Goal: Task Accomplishment & Management: Use online tool/utility

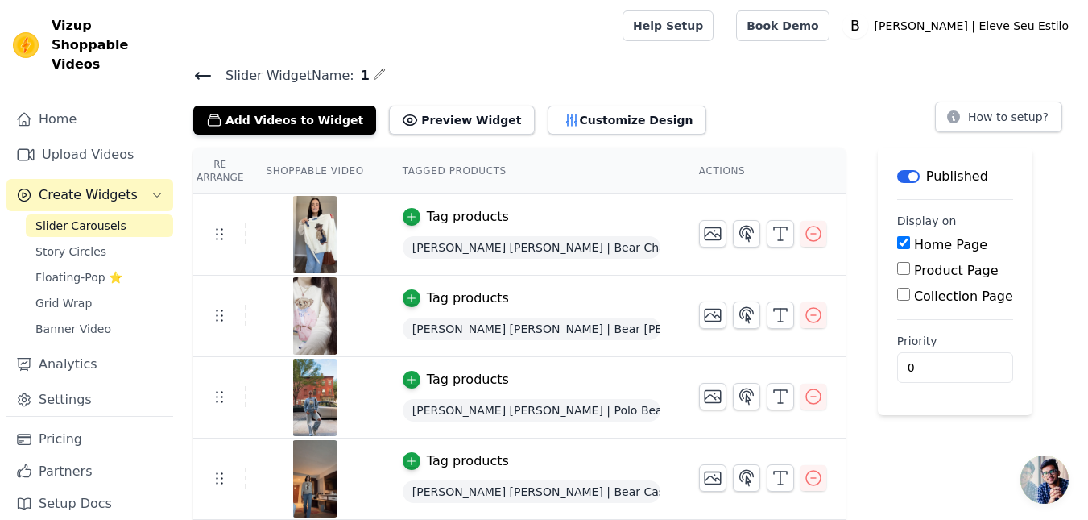
scroll to position [162, 0]
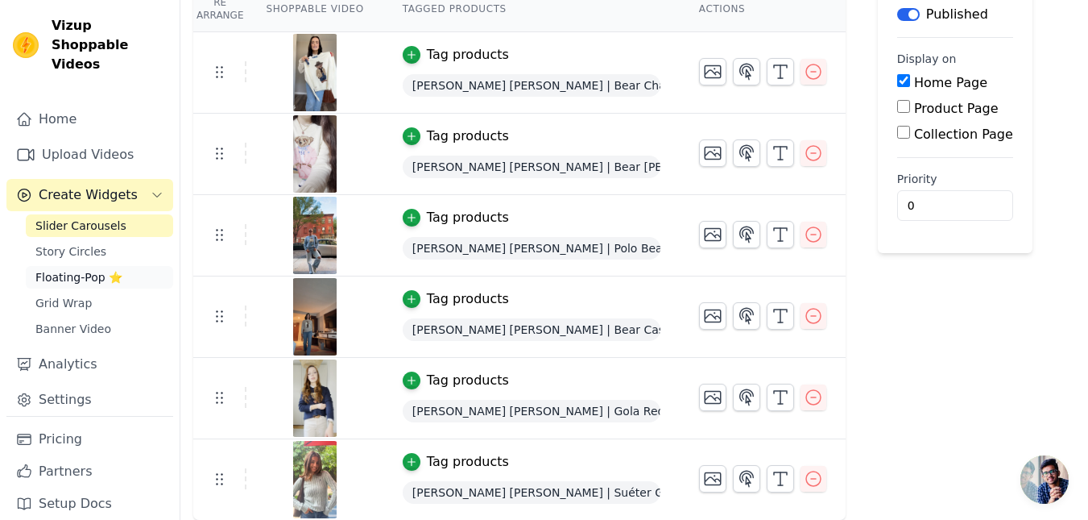
click at [85, 269] on span "Floating-Pop ⭐" at bounding box center [78, 277] width 87 height 16
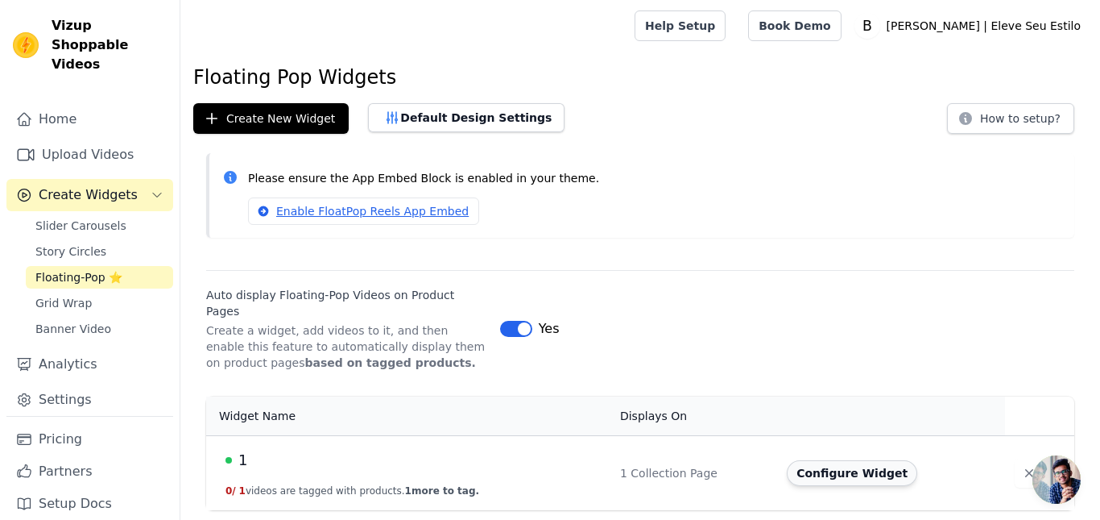
click at [832, 460] on button "Configure Widget" at bounding box center [852, 473] width 130 height 26
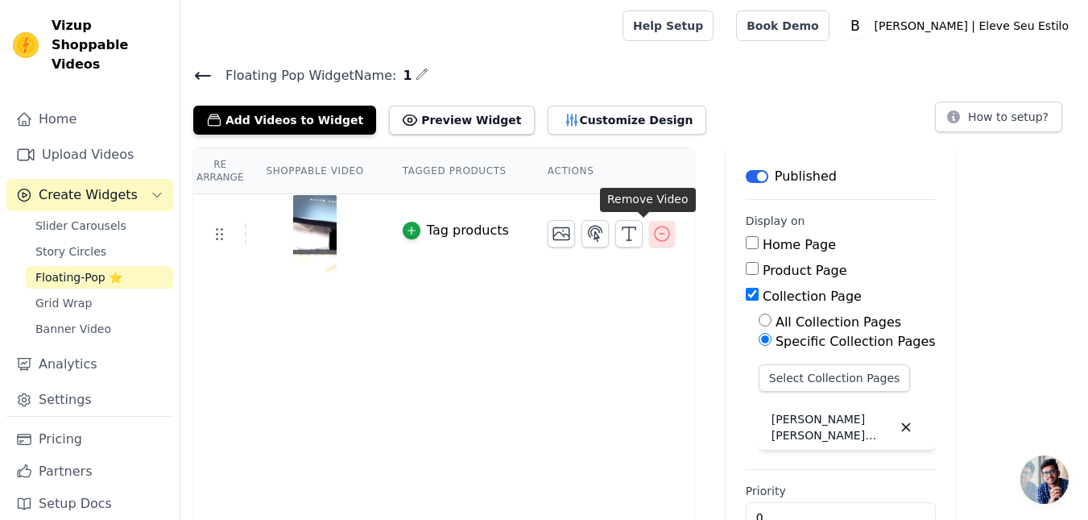
click at [652, 230] on icon "button" at bounding box center [661, 233] width 19 height 19
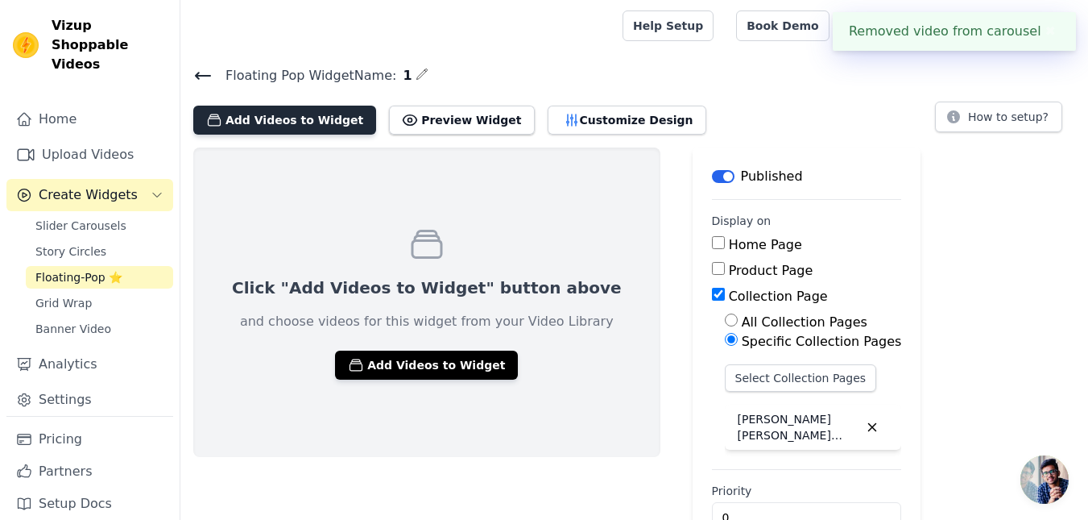
click at [304, 121] on button "Add Videos to Widget" at bounding box center [284, 120] width 183 height 29
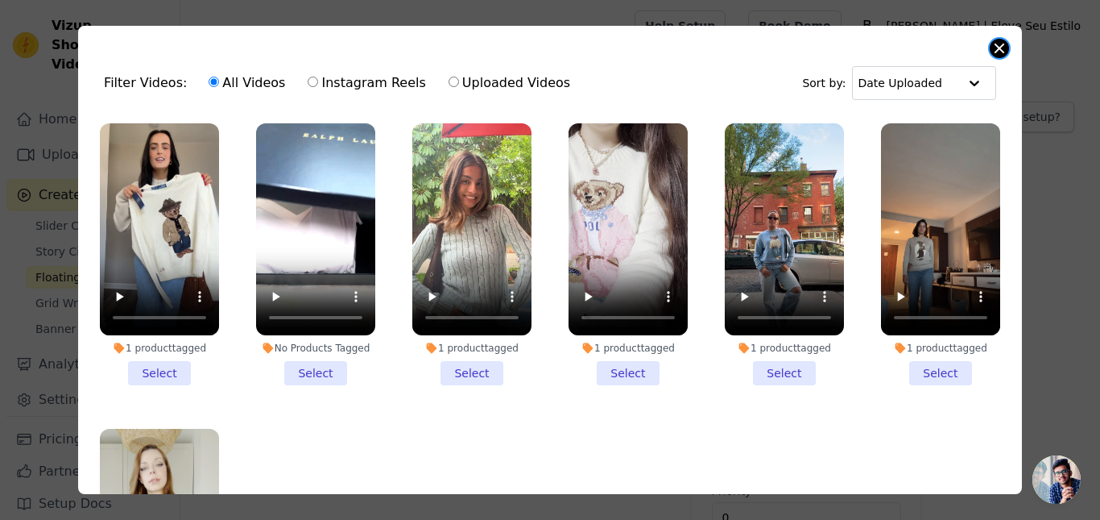
click at [993, 50] on button "Close modal" at bounding box center [999, 48] width 19 height 19
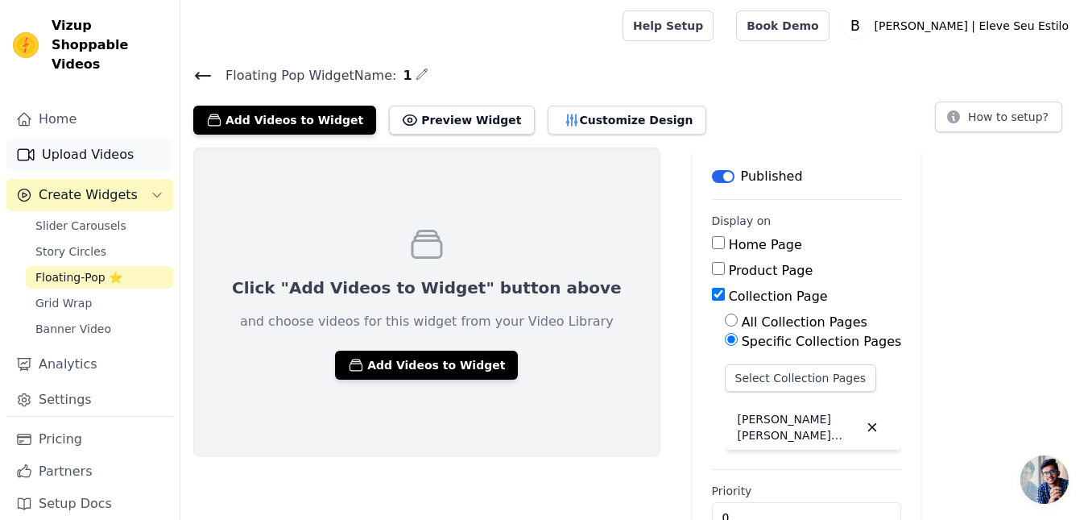
click at [81, 139] on link "Upload Videos" at bounding box center [89, 155] width 167 height 32
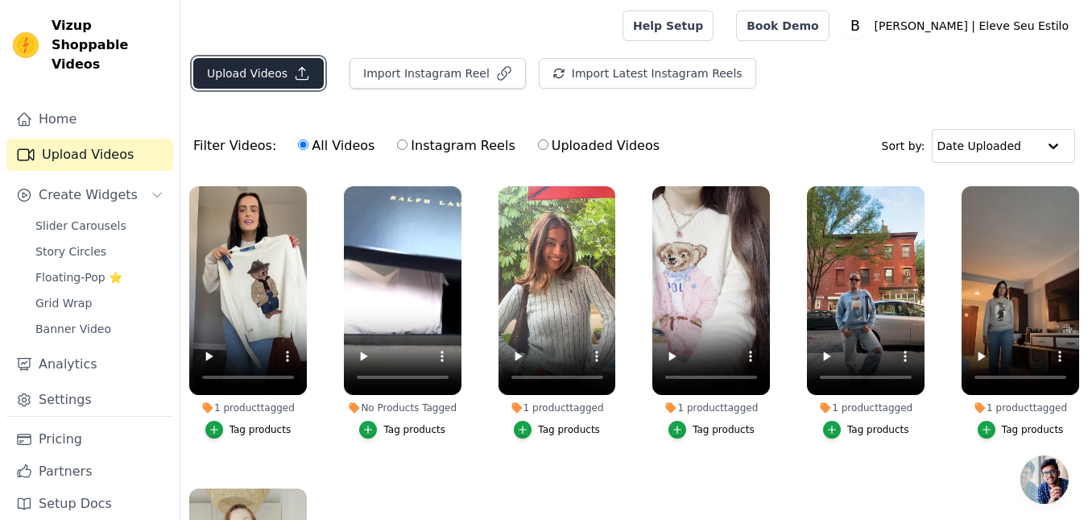
click at [296, 79] on icon "button" at bounding box center [302, 74] width 12 height 12
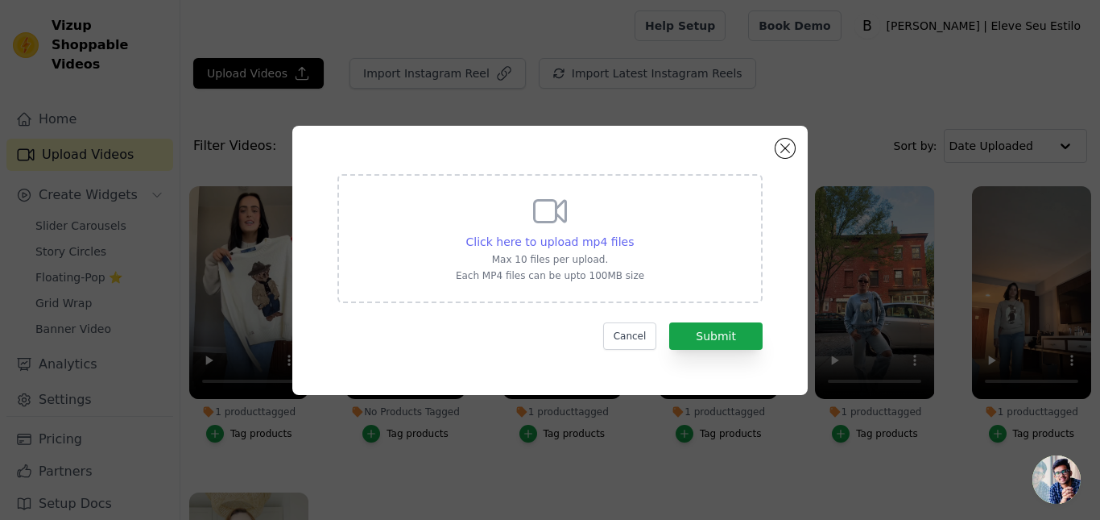
click at [554, 237] on span "Click here to upload mp4 files" at bounding box center [550, 241] width 168 height 13
click at [633, 234] on input "Click here to upload mp4 files Max 10 files per upload. Each MP4 files can be u…" at bounding box center [633, 233] width 1 height 1
type input "C:\fakepath\CTV MAX.mp4"
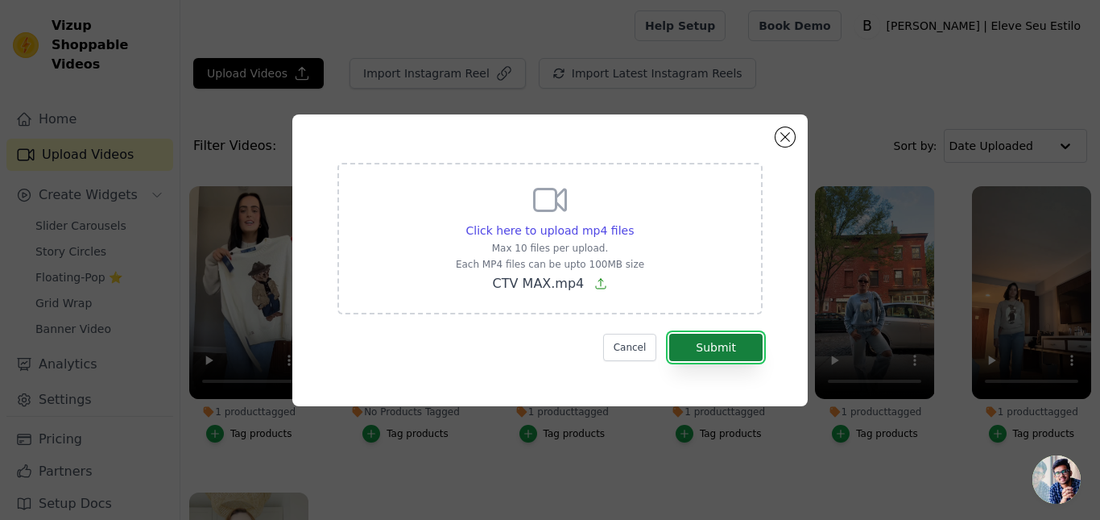
click at [715, 358] on button "Submit" at bounding box center [715, 346] width 93 height 27
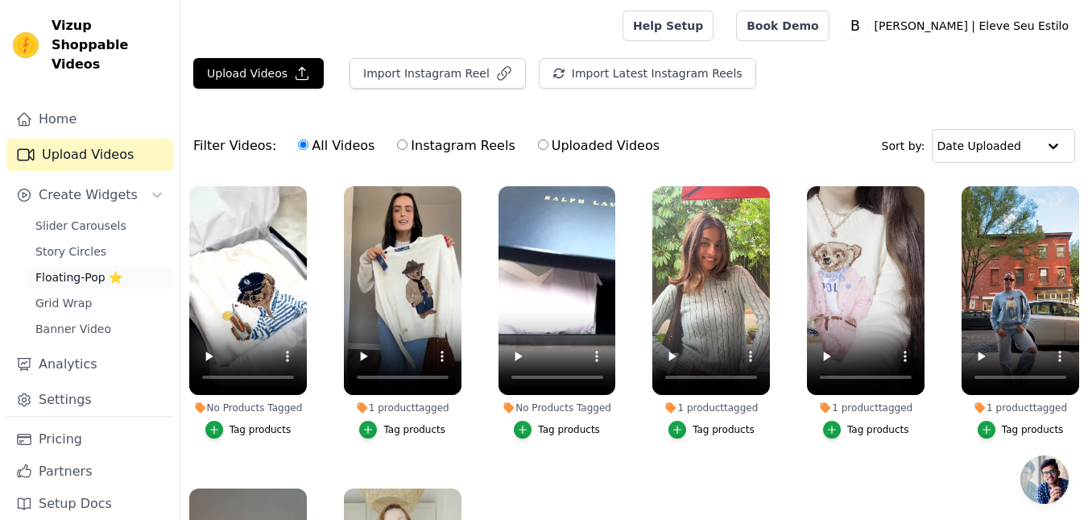
click at [63, 269] on span "Floating-Pop ⭐" at bounding box center [78, 277] width 87 height 16
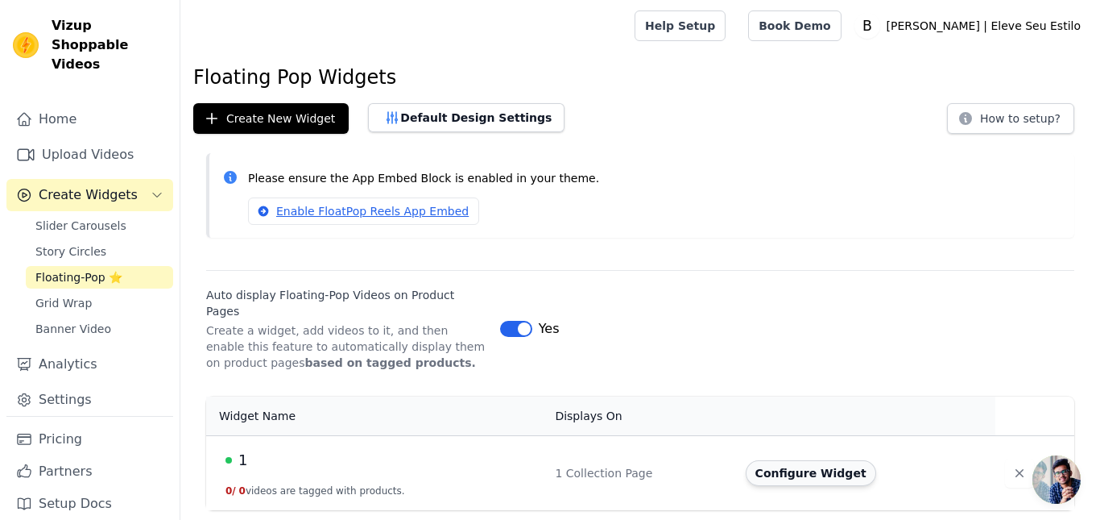
click at [791, 462] on button "Configure Widget" at bounding box center [811, 473] width 130 height 26
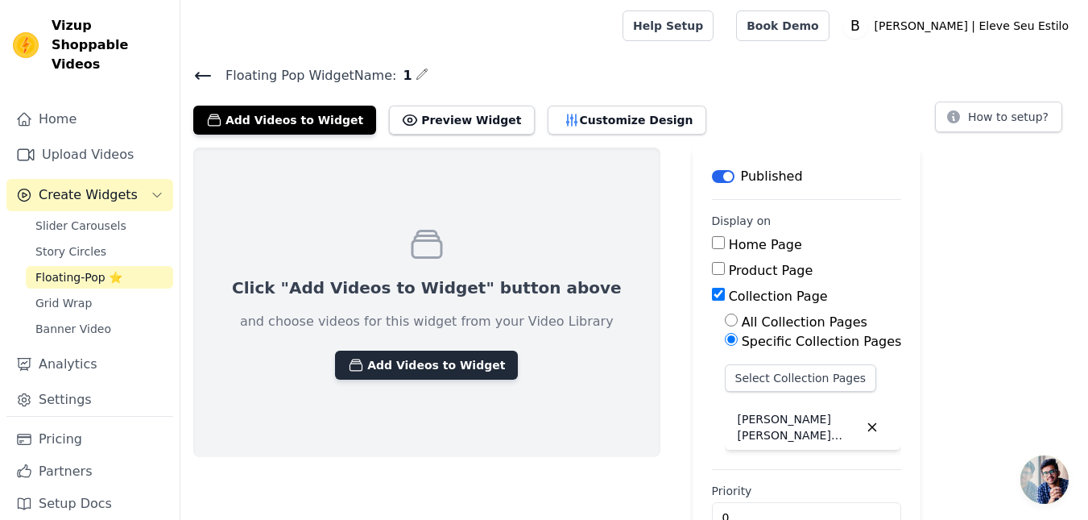
click at [391, 373] on button "Add Videos to Widget" at bounding box center [426, 364] width 183 height 29
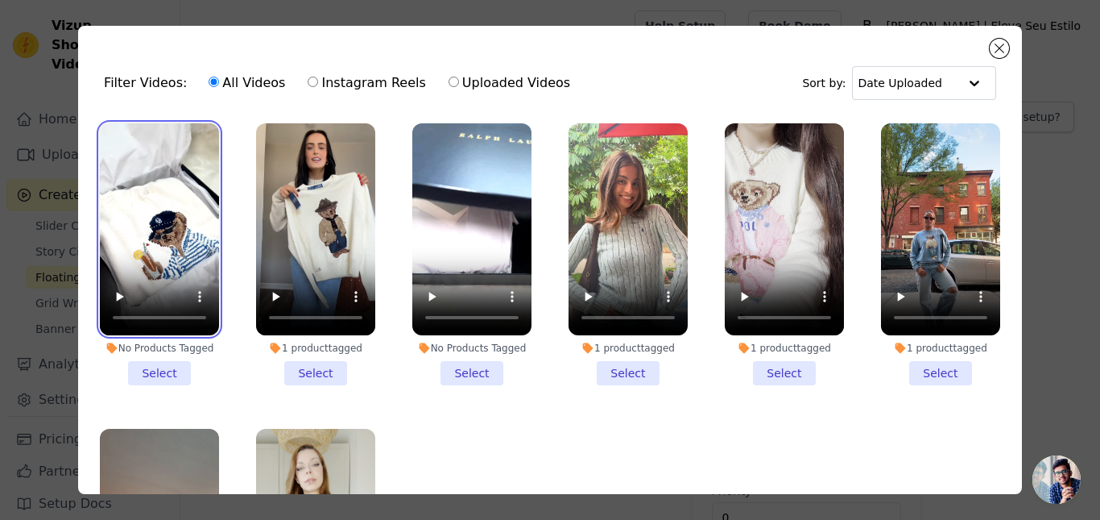
click at [168, 191] on video at bounding box center [159, 229] width 119 height 212
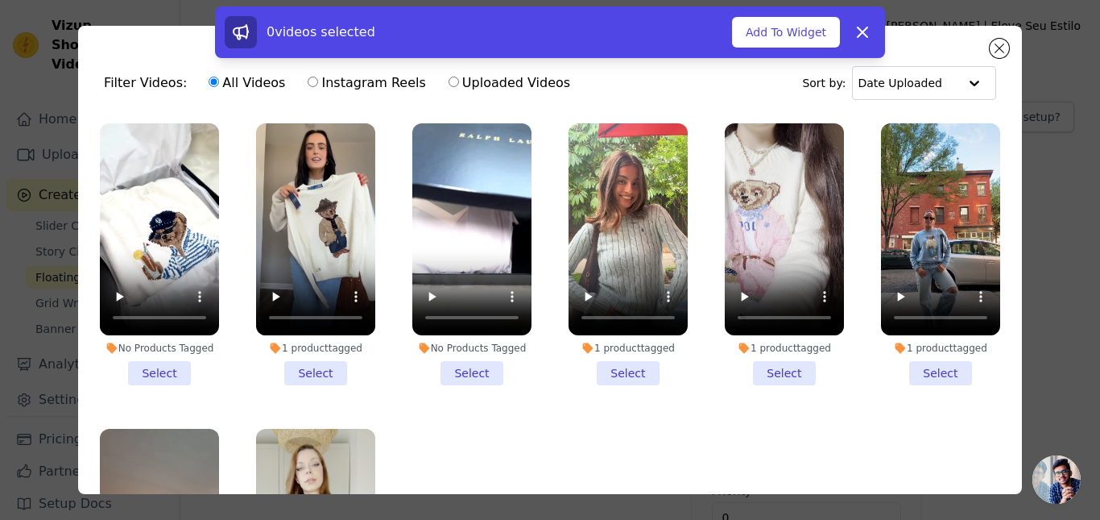
click at [172, 366] on li "No Products Tagged Select" at bounding box center [159, 254] width 119 height 262
click at [0, 0] on input "No Products Tagged Select" at bounding box center [0, 0] width 0 height 0
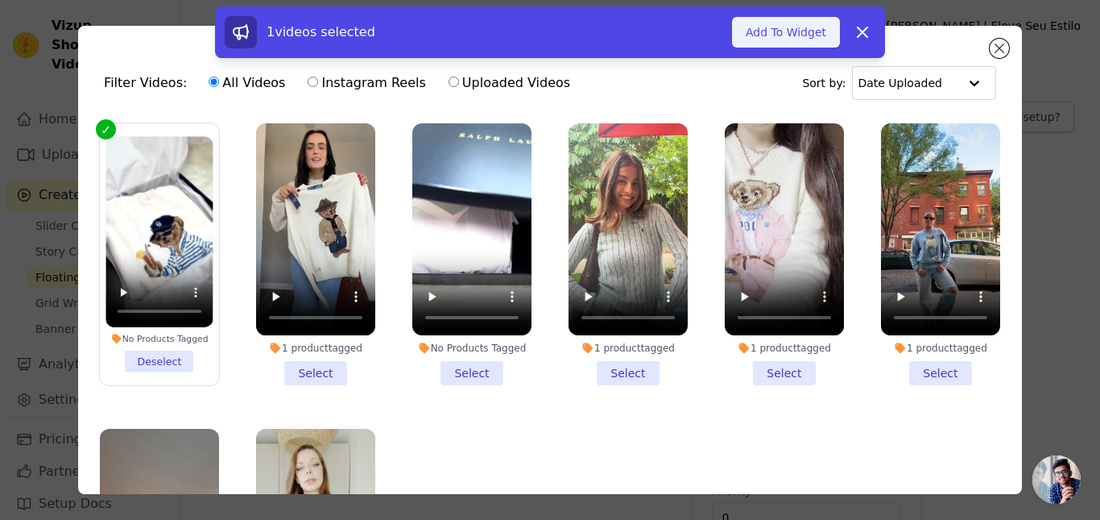
click at [793, 27] on button "Add To Widget" at bounding box center [786, 32] width 108 height 31
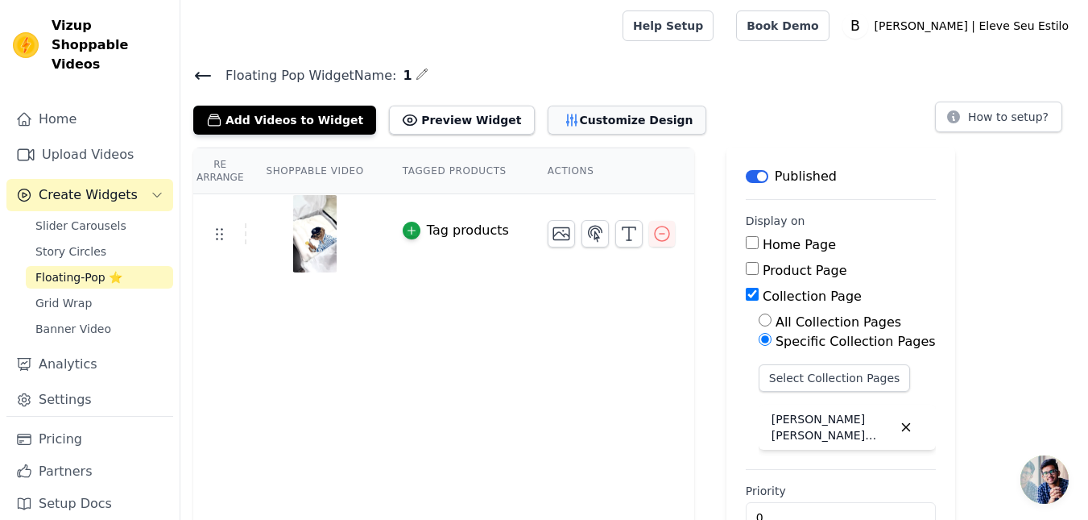
click at [556, 133] on button "Customize Design" at bounding box center [627, 120] width 159 height 29
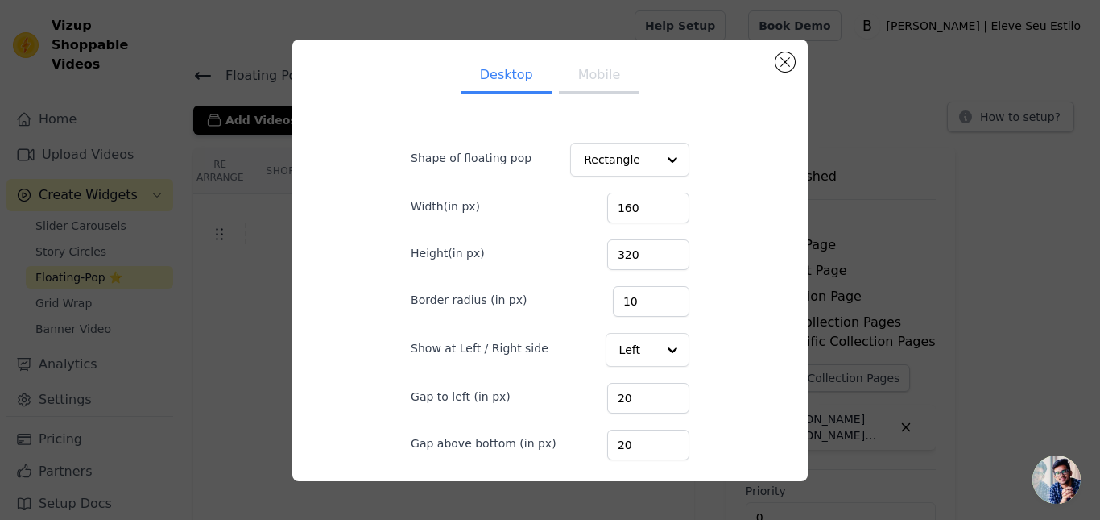
click at [596, 76] on button "Mobile" at bounding box center [599, 76] width 81 height 35
click at [524, 88] on button "Desktop" at bounding box center [507, 76] width 92 height 35
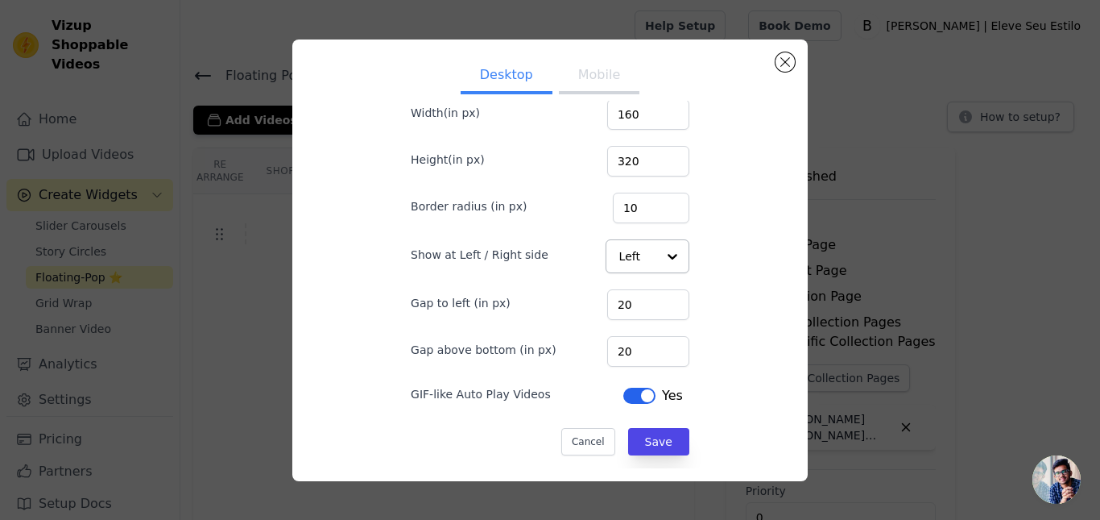
scroll to position [6, 0]
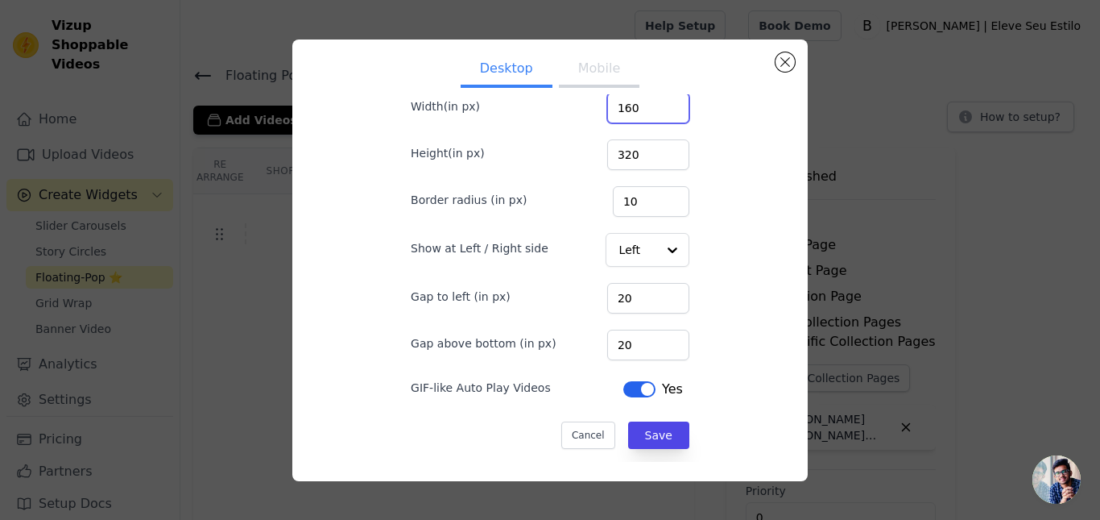
click at [626, 109] on input "160" at bounding box center [648, 108] width 82 height 31
click at [626, 110] on input "160" at bounding box center [648, 108] width 82 height 31
click at [624, 110] on input "160" at bounding box center [648, 108] width 82 height 31
type input "205"
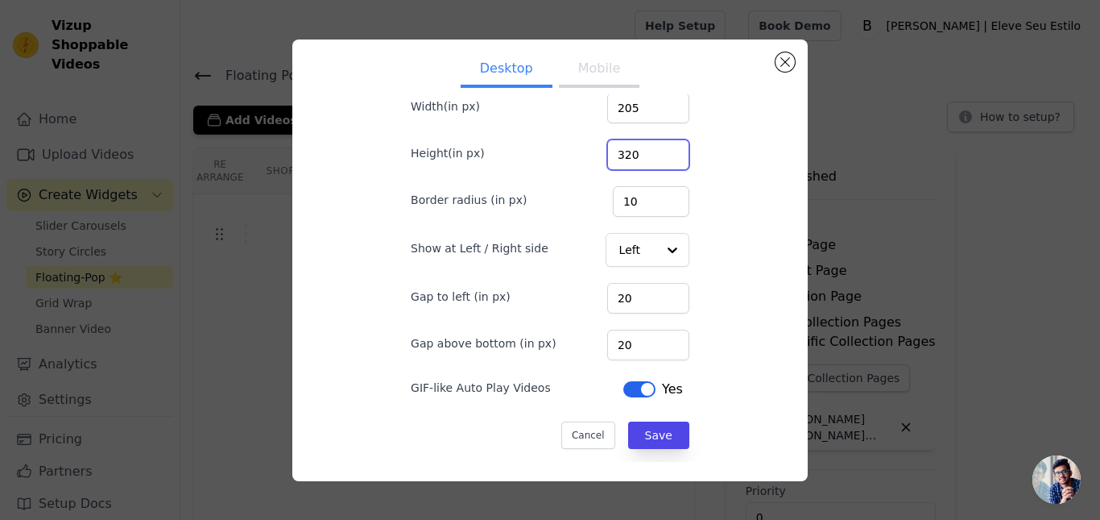
click at [630, 151] on input "320" at bounding box center [648, 154] width 82 height 31
click at [632, 152] on input "320" at bounding box center [648, 154] width 82 height 31
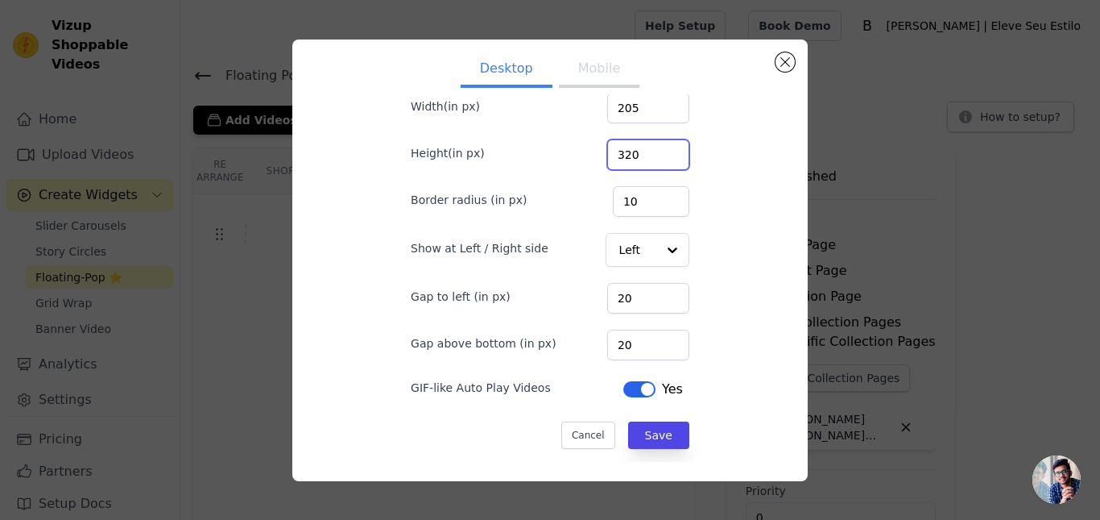
click at [632, 152] on input "320" at bounding box center [648, 154] width 82 height 31
type input "400"
click at [731, 218] on div "Desktop Mobile Shape of floating pop Rectangle Width(in px) 205 Height(in px) 4…" at bounding box center [550, 254] width 490 height 416
click at [649, 440] on button "Save" at bounding box center [658, 434] width 61 height 27
